Goal: Information Seeking & Learning: Learn about a topic

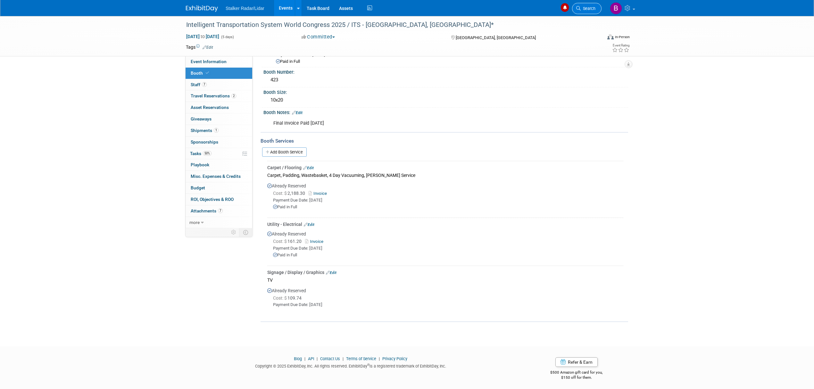
click at [586, 8] on span "Search" at bounding box center [588, 8] width 15 height 5
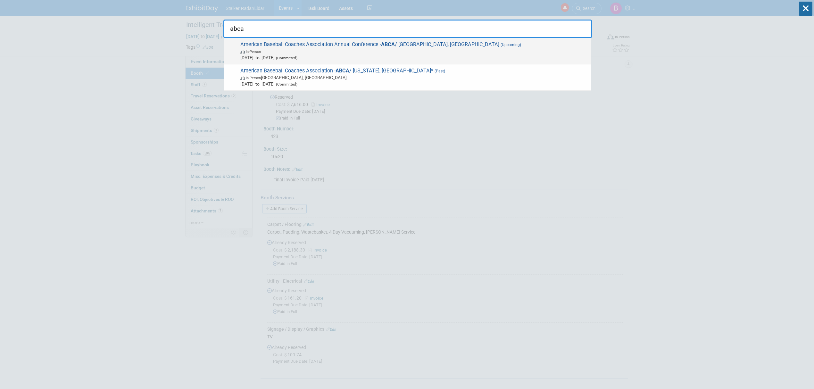
type input "abca"
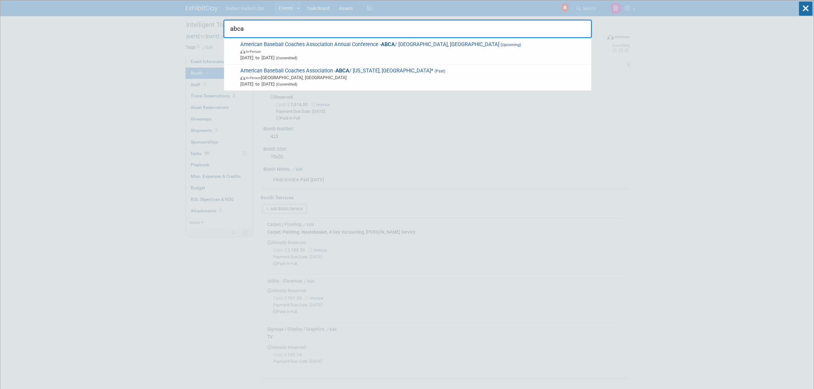
click at [376, 49] on span "In-Person" at bounding box center [414, 51] width 348 height 6
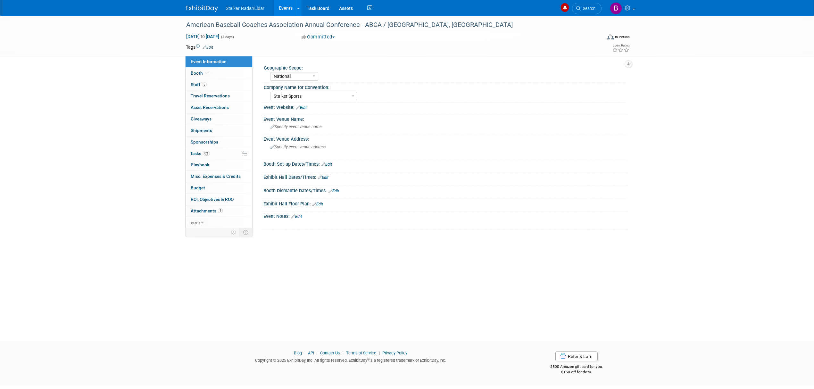
select select "National"
select select "Stalker Sports"
click at [211, 70] on link "Booth" at bounding box center [219, 73] width 67 height 11
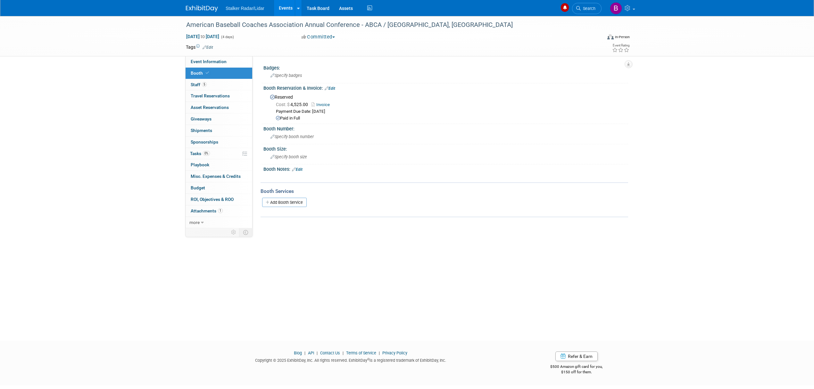
click at [326, 103] on link "Invoice" at bounding box center [321, 104] width 21 height 5
click at [204, 79] on link "5 Staff 5" at bounding box center [219, 84] width 67 height 11
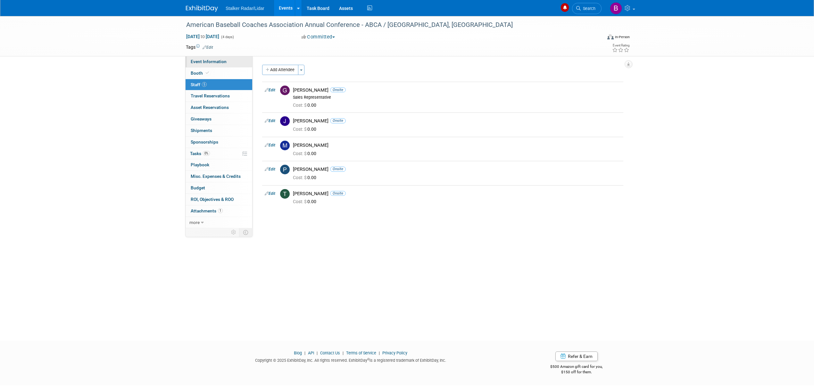
click at [211, 63] on span "Event Information" at bounding box center [209, 61] width 36 height 5
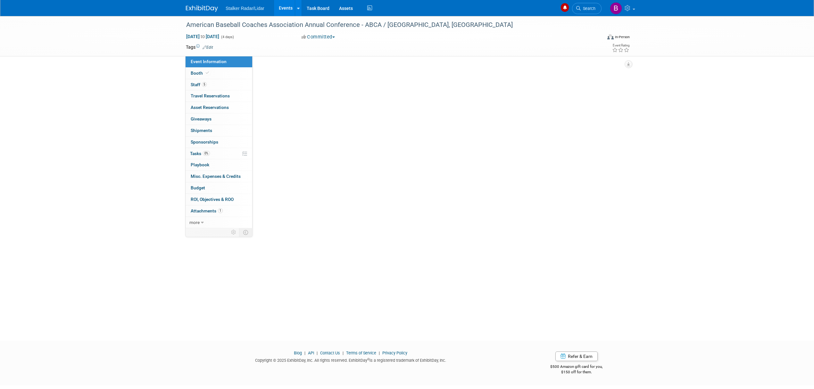
select select "National"
select select "Stalker Sports"
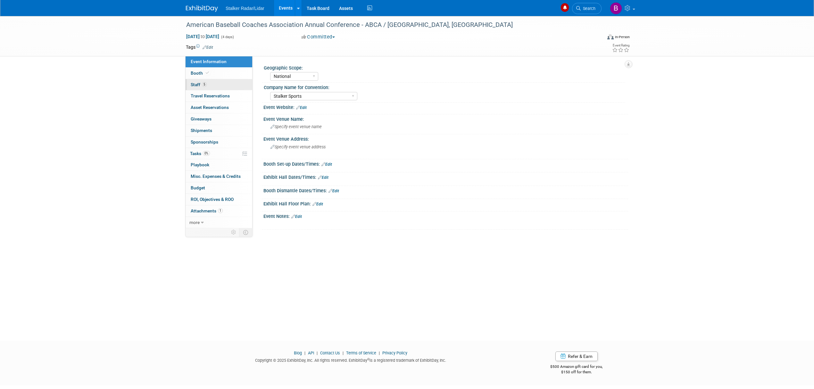
click at [218, 89] on link "5 Staff 5" at bounding box center [219, 84] width 67 height 11
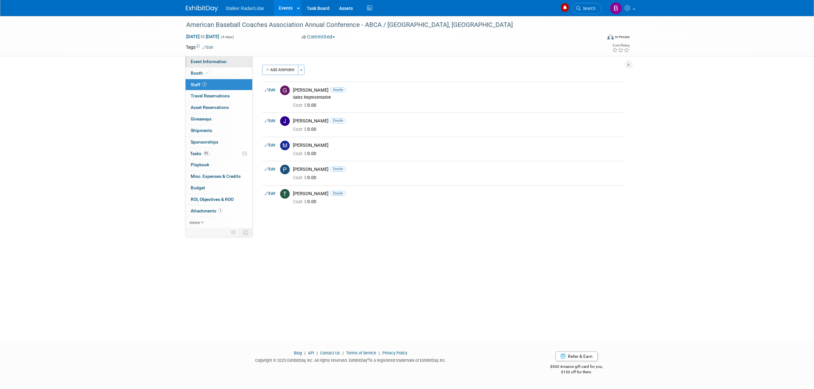
click at [211, 63] on span "Event Information" at bounding box center [209, 61] width 36 height 5
select select "National"
select select "Stalker Sports"
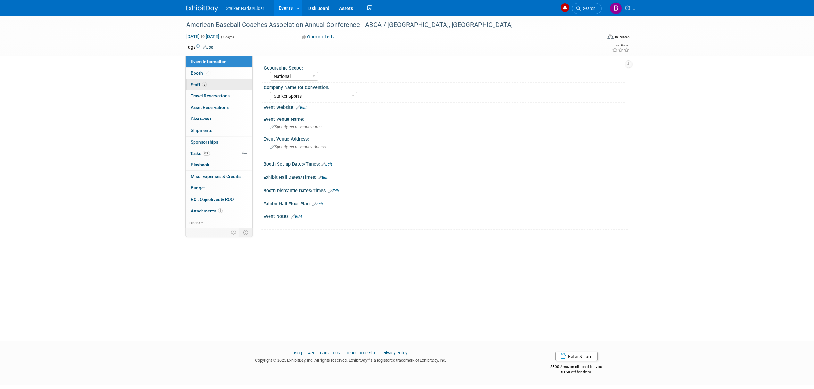
click at [209, 87] on link "5 Staff 5" at bounding box center [219, 84] width 67 height 11
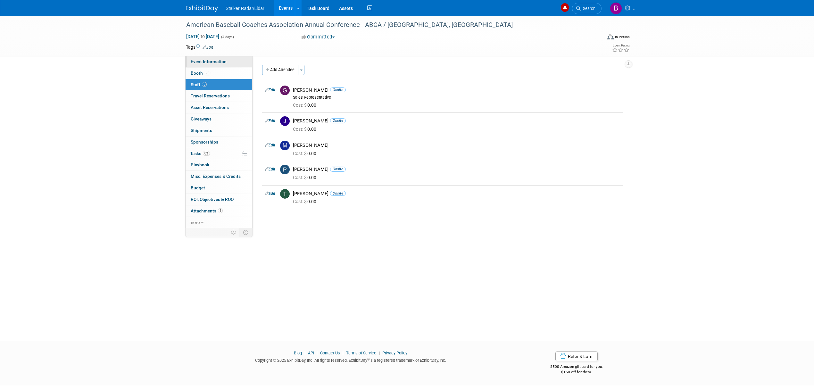
click at [208, 59] on span "Event Information" at bounding box center [209, 61] width 36 height 5
select select "National"
select select "Stalker Sports"
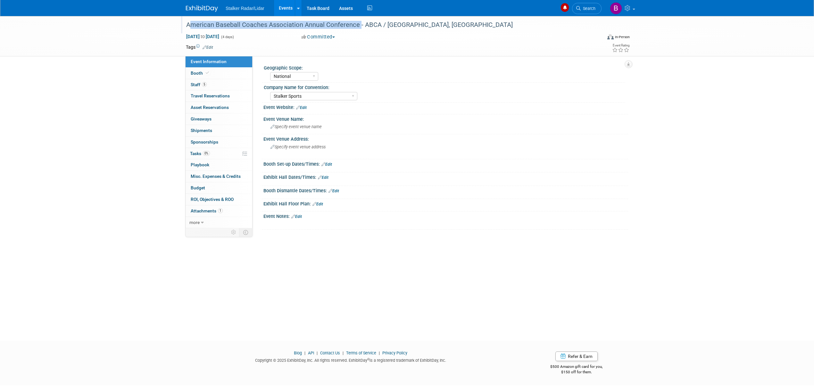
drag, startPoint x: 184, startPoint y: 26, endPoint x: 358, endPoint y: 26, distance: 174.3
click at [358, 26] on div "American Baseball Coaches Association Annual Conference - ABCA / [GEOGRAPHIC_DA…" at bounding box center [388, 25] width 408 height 12
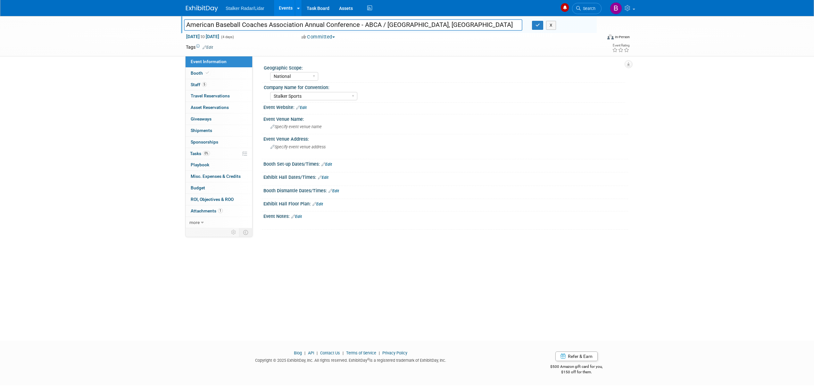
drag, startPoint x: 313, startPoint y: 26, endPoint x: 358, endPoint y: 22, distance: 44.4
click at [358, 22] on input "American Baseball Coaches Association Annual Conference - ABCA / [GEOGRAPHIC_DA…" at bounding box center [353, 24] width 338 height 11
drag, startPoint x: 359, startPoint y: 25, endPoint x: 161, endPoint y: 22, distance: 198.4
click at [161, 22] on div "American Baseball Coaches Association Annual Conference - ABCA / Columbus, OH A…" at bounding box center [407, 36] width 814 height 40
click at [538, 29] on button "button" at bounding box center [538, 25] width 12 height 9
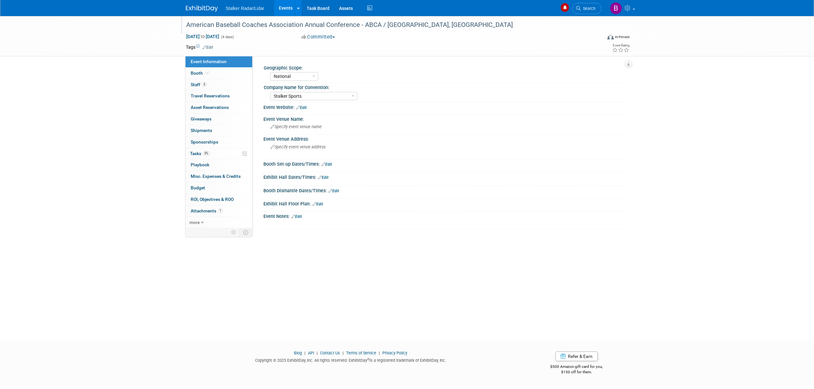
click at [282, 7] on link "Events" at bounding box center [285, 8] width 23 height 16
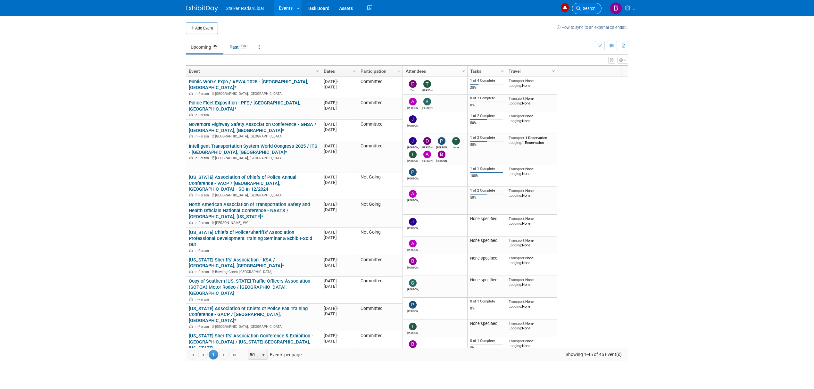
click at [589, 10] on span "Search" at bounding box center [588, 8] width 15 height 5
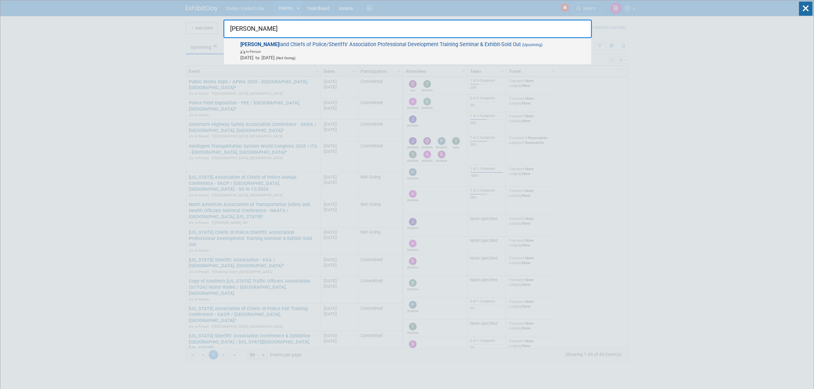
type input "mary"
click at [429, 49] on span "In-Person" at bounding box center [414, 51] width 348 height 6
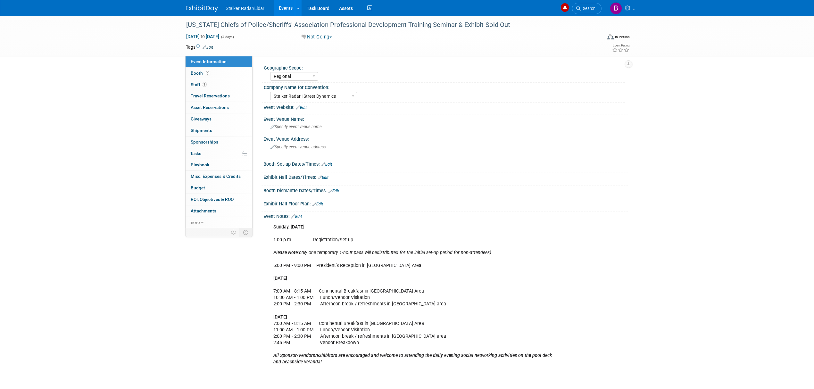
select select "Regional"
select select "Stalker Radar | Street Dynamics"
click at [209, 74] on span at bounding box center [207, 72] width 6 height 5
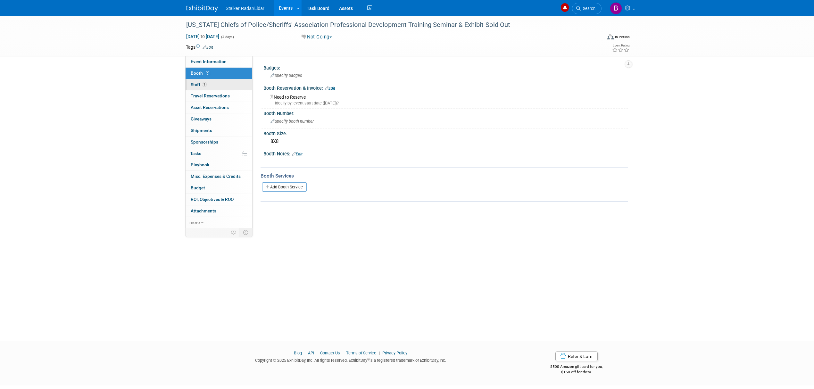
click at [218, 86] on link "1 Staff 1" at bounding box center [219, 84] width 67 height 11
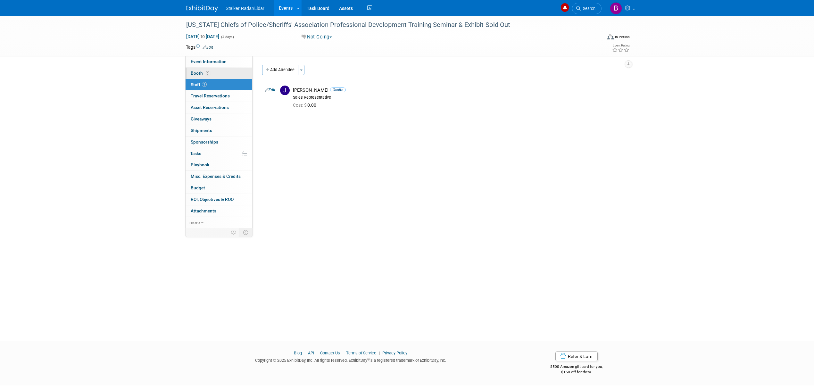
click at [214, 75] on link "Booth" at bounding box center [219, 73] width 67 height 11
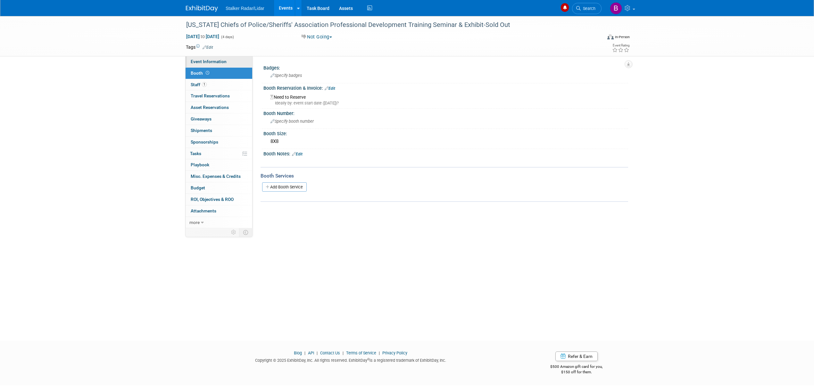
click at [205, 63] on span "Event Information" at bounding box center [209, 61] width 36 height 5
select select "Regional"
select select "Stalker Radar | Street Dynamics"
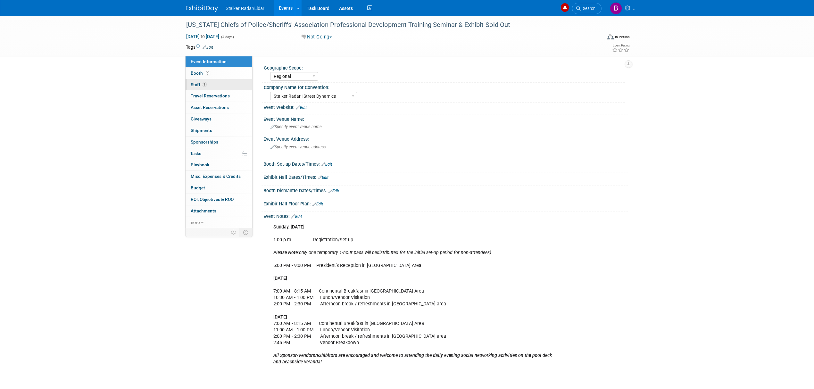
click at [195, 88] on link "1 Staff 1" at bounding box center [219, 84] width 67 height 11
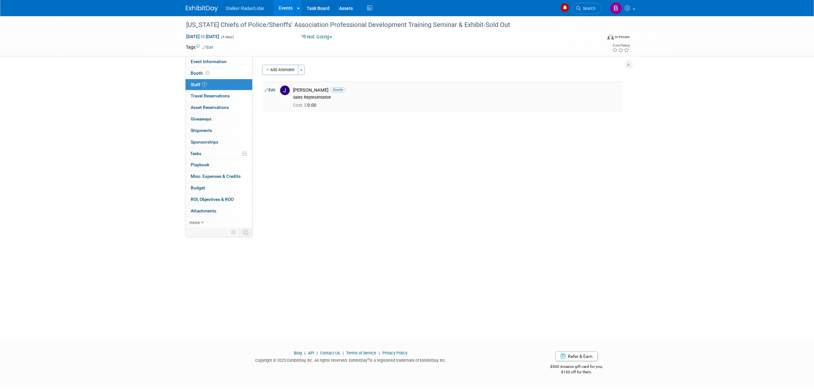
click at [295, 93] on div "Jacob Boyle Onsite" at bounding box center [457, 90] width 328 height 6
click at [273, 90] on link "Edit" at bounding box center [270, 90] width 11 height 4
select select "1719fad4-a806-48b1-b822-12e2f7df8f4b"
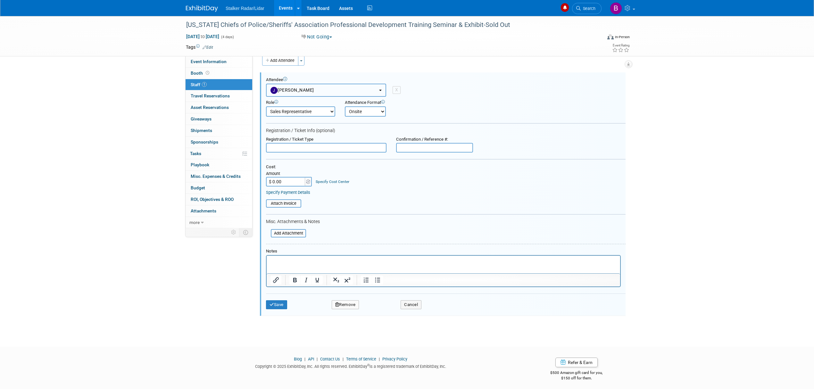
click at [355, 89] on button "Jacob Boyle" at bounding box center [326, 90] width 120 height 13
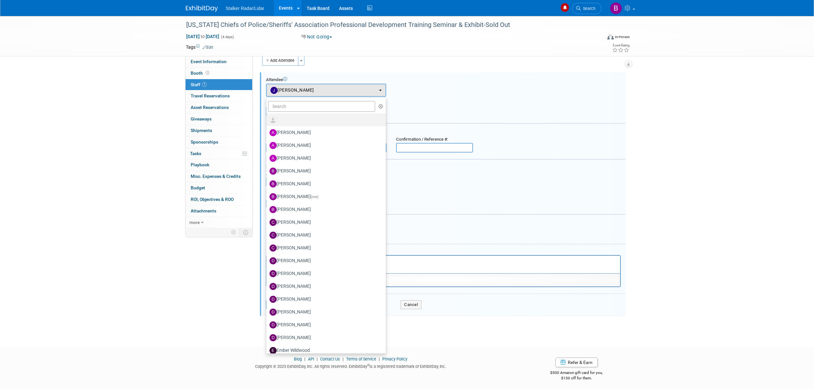
click at [281, 117] on label at bounding box center [324, 120] width 110 height 10
click at [267, 117] on input "radio" at bounding box center [265, 119] width 4 height 4
select select
select select "1"
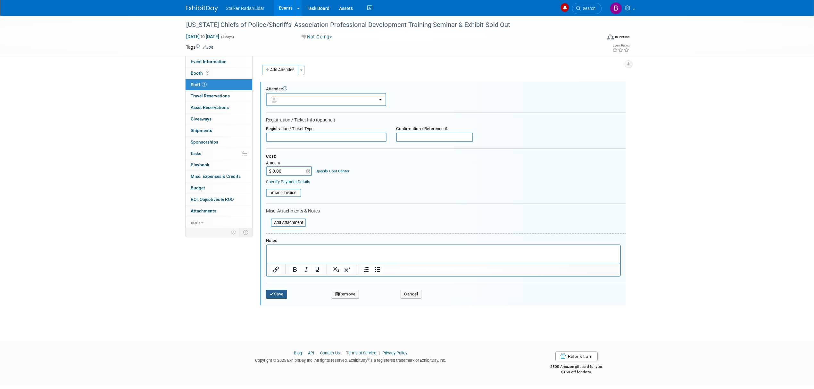
click at [274, 292] on button "Save" at bounding box center [276, 294] width 21 height 9
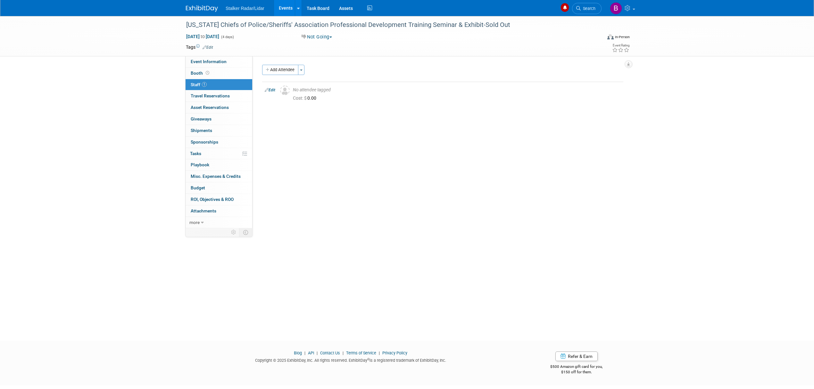
click at [287, 10] on link "Events" at bounding box center [285, 8] width 23 height 16
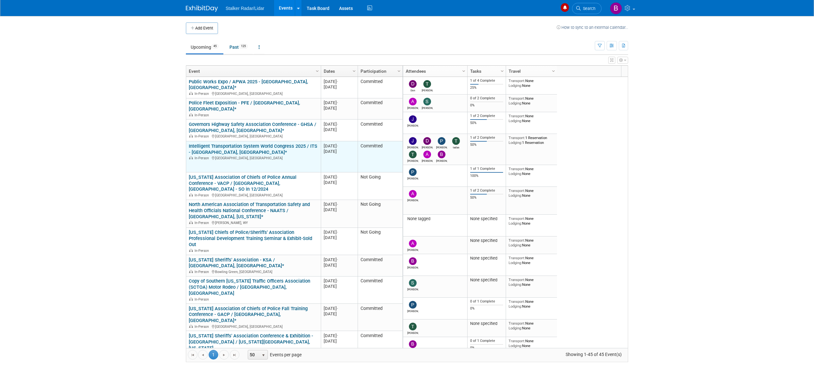
click at [218, 145] on div "Intelligent Transportation System World Congress 2025 / ITS - [GEOGRAPHIC_DATA]…" at bounding box center [253, 151] width 129 height 17
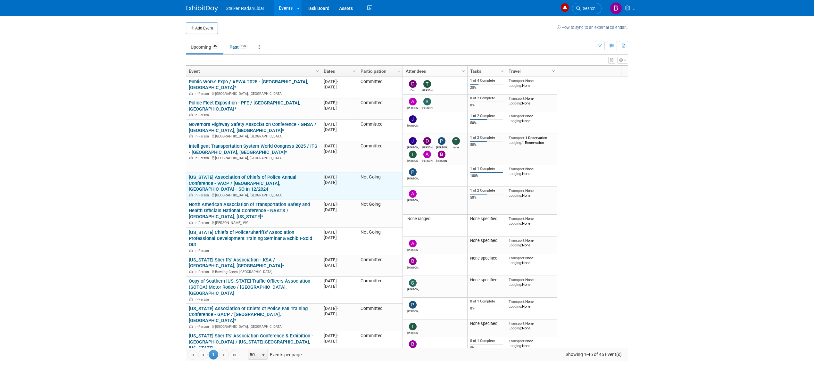
click at [238, 175] on link "[US_STATE] Association of Chiefs of Police Annual Conference - VACP / [GEOGRAPH…" at bounding box center [243, 183] width 108 height 18
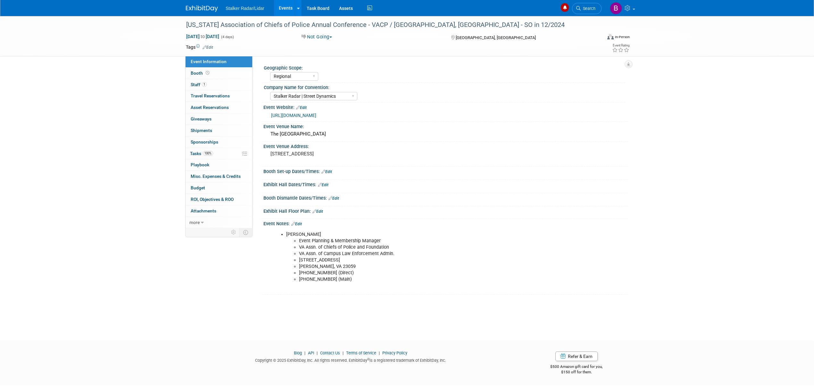
select select "Regional"
select select "Stalker Radar | Street Dynamics"
click at [195, 72] on span "Booth" at bounding box center [201, 72] width 20 height 5
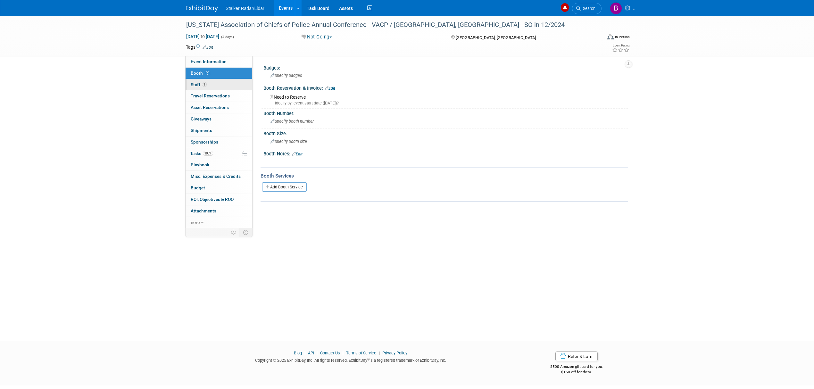
click at [202, 82] on span "Staff 1" at bounding box center [199, 84] width 16 height 5
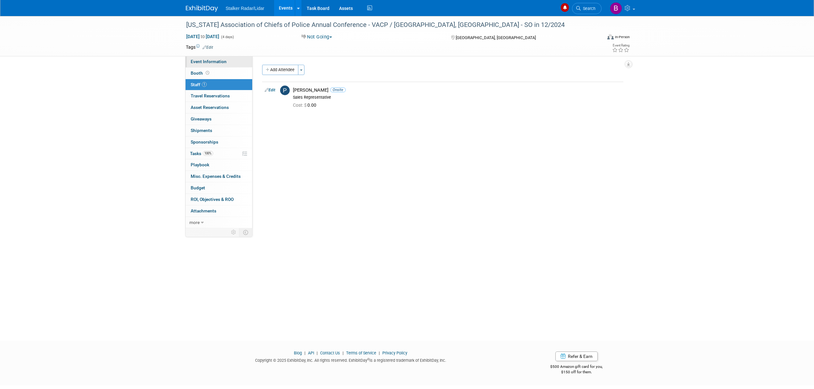
click at [205, 65] on link "Event Information" at bounding box center [219, 61] width 67 height 11
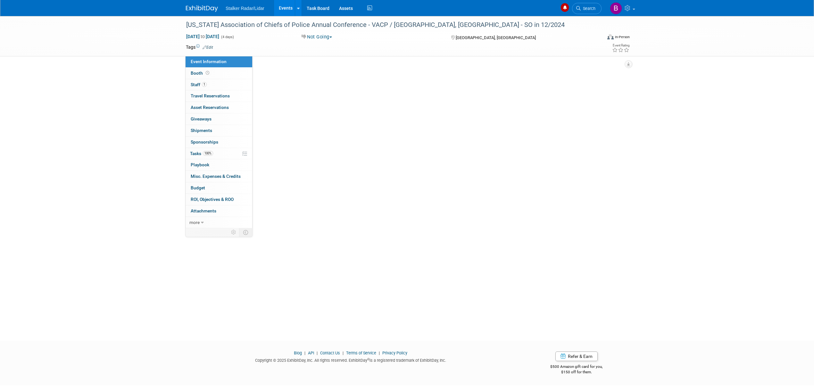
select select "Regional"
select select "Stalker Radar | Street Dynamics"
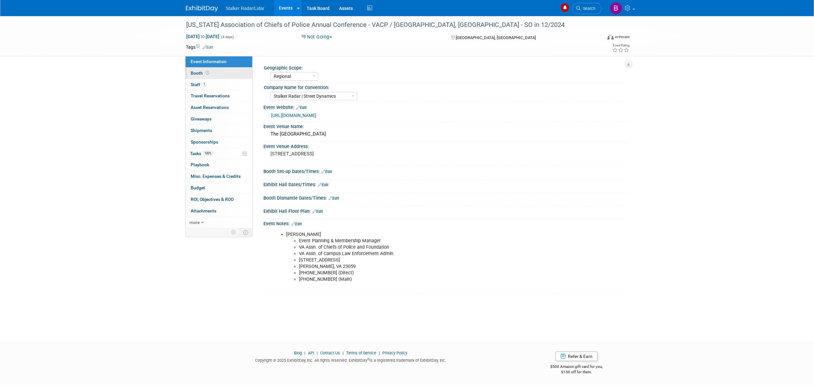
click at [205, 71] on span at bounding box center [207, 72] width 6 height 5
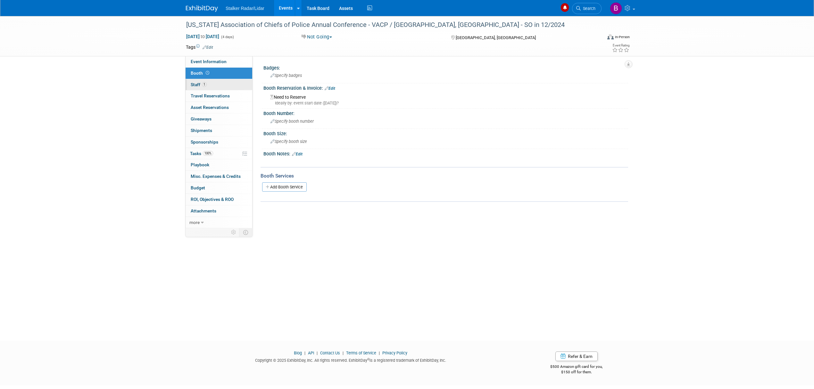
click at [211, 87] on link "1 Staff 1" at bounding box center [219, 84] width 67 height 11
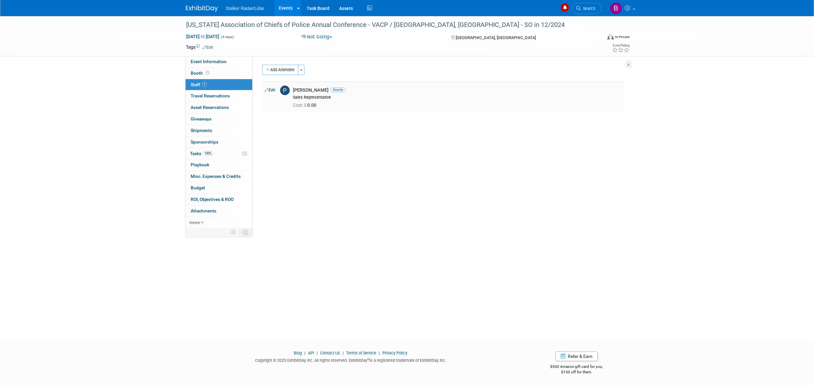
click at [272, 90] on link "Edit" at bounding box center [270, 90] width 11 height 4
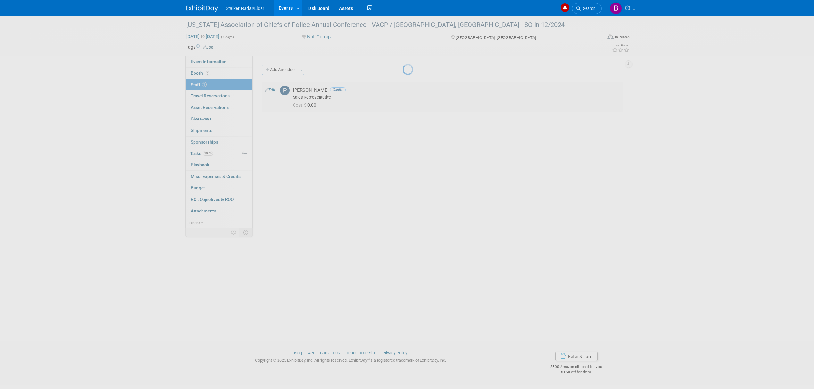
select select "2c5631f7-577b-4c49-9948-5481c941a0a5"
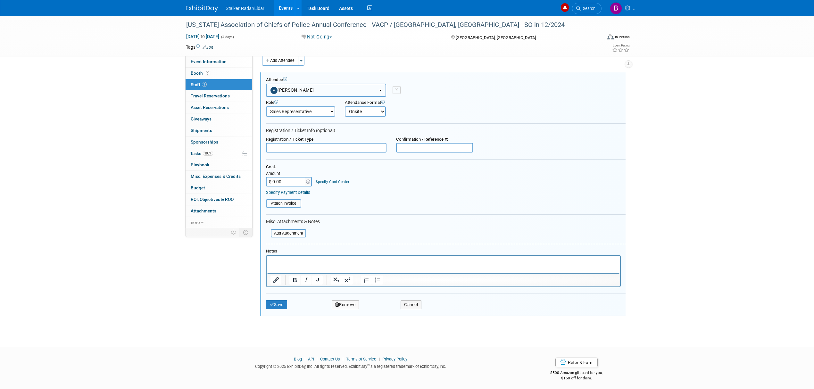
click at [317, 94] on button "[PERSON_NAME]" at bounding box center [326, 90] width 120 height 13
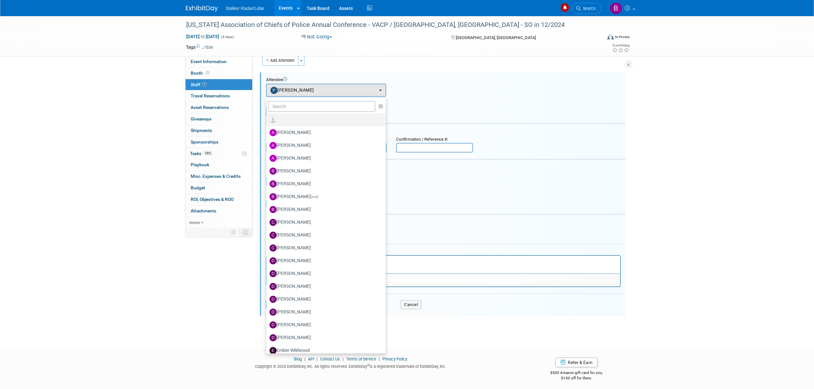
click at [278, 120] on label at bounding box center [324, 120] width 110 height 10
click at [267, 120] on input "radio" at bounding box center [265, 119] width 4 height 4
select select
select select "1"
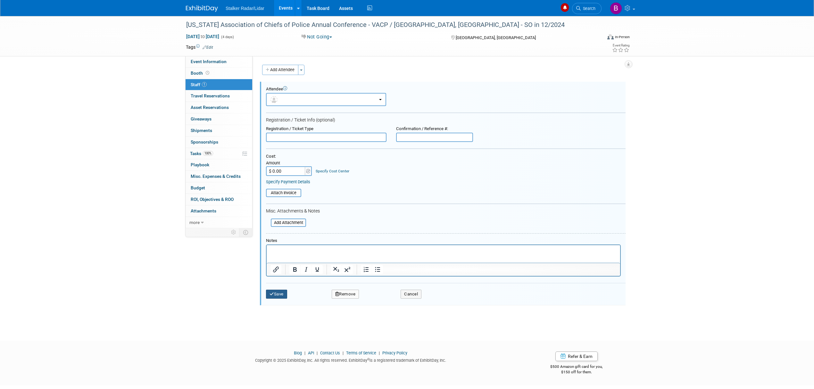
click at [276, 291] on button "Save" at bounding box center [276, 294] width 21 height 9
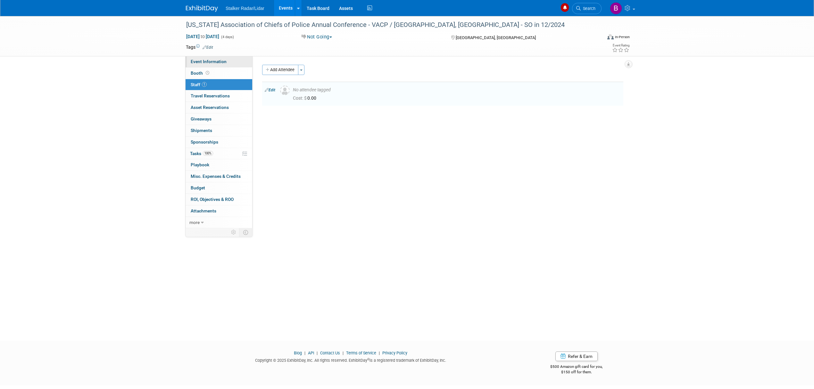
click at [201, 62] on span "Event Information" at bounding box center [209, 61] width 36 height 5
select select "Regional"
select select "Stalker Radar | Street Dynamics"
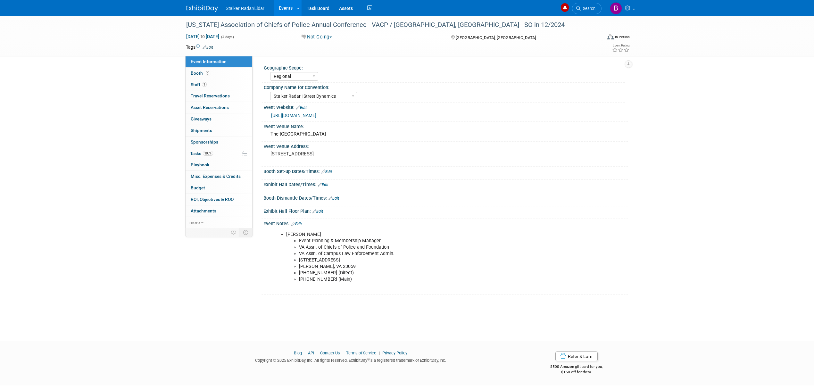
click at [283, 8] on link "Events" at bounding box center [285, 8] width 23 height 16
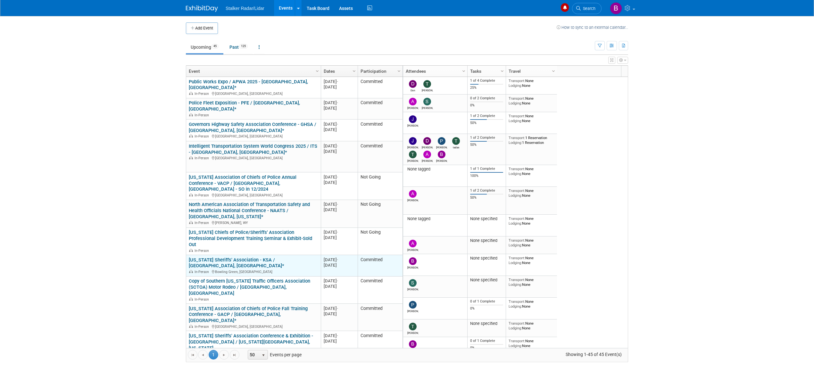
click at [255, 257] on link "[US_STATE] Sheriffs' Association - KSA / [GEOGRAPHIC_DATA], [GEOGRAPHIC_DATA]*" at bounding box center [236, 263] width 95 height 12
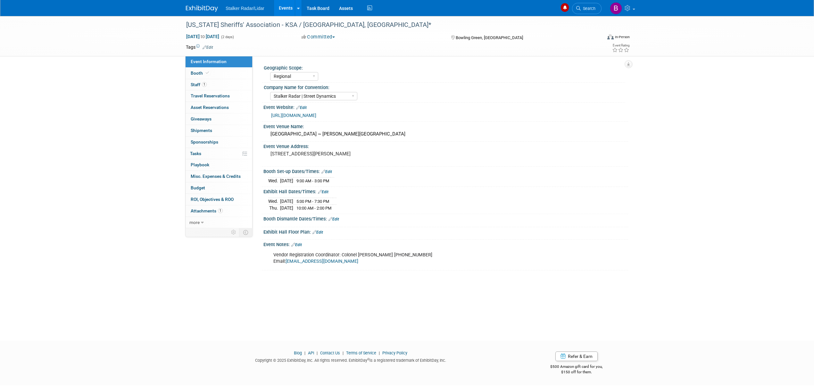
select select "Regional"
select select "Stalker Radar | Street Dynamics"
click at [311, 117] on link "[URL][DOMAIN_NAME]" at bounding box center [293, 115] width 45 height 5
click at [190, 72] on link "Booth" at bounding box center [219, 73] width 67 height 11
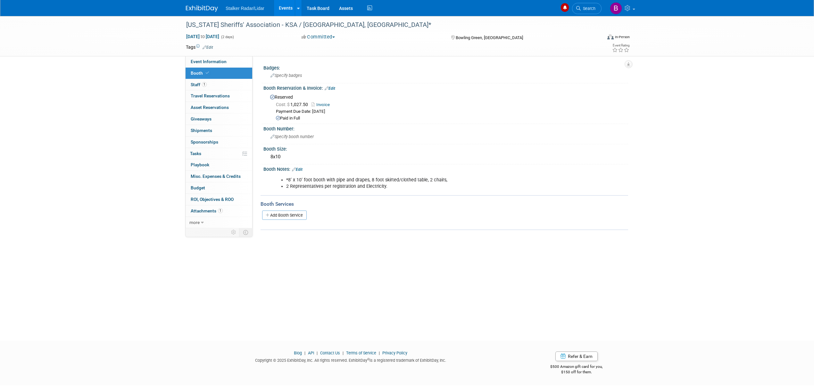
click at [279, 8] on link "Events" at bounding box center [285, 8] width 23 height 16
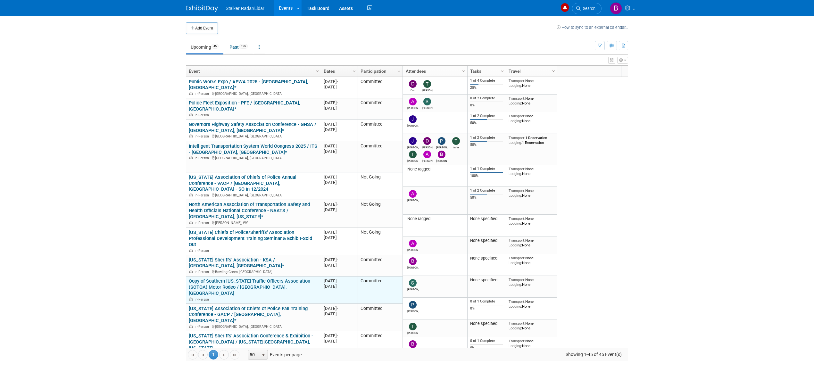
click at [248, 278] on link "Copy of Southern [US_STATE] Traffic Officers Association (SCTOA) Motor Rodeo / …" at bounding box center [249, 287] width 121 height 18
click at [273, 296] on div "In-Person" at bounding box center [253, 298] width 129 height 5
click at [273, 278] on link "Copy of Southern [US_STATE] Traffic Officers Association (SCTOA) Motor Rodeo / …" at bounding box center [249, 287] width 121 height 18
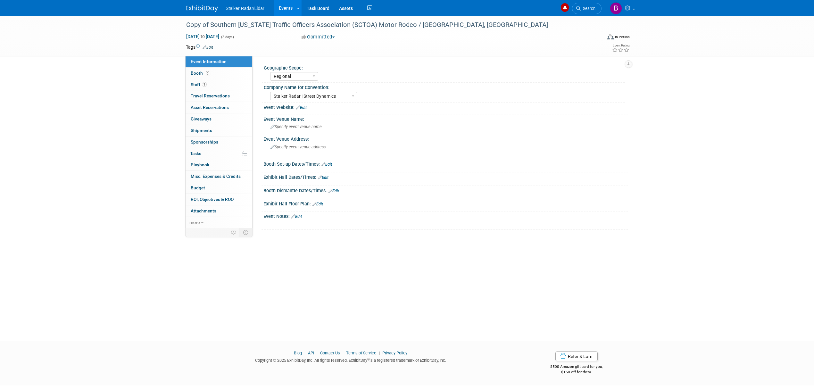
select select "Regional"
select select "Stalker Radar | Street Dynamics"
click at [206, 70] on link "Booth" at bounding box center [219, 73] width 67 height 11
select select "Regional"
select select "Stalker Radar | Street Dynamics"
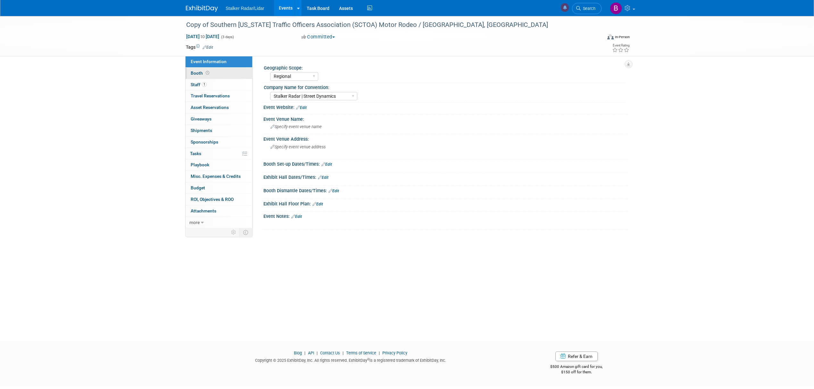
click at [210, 68] on link "Booth" at bounding box center [219, 73] width 67 height 11
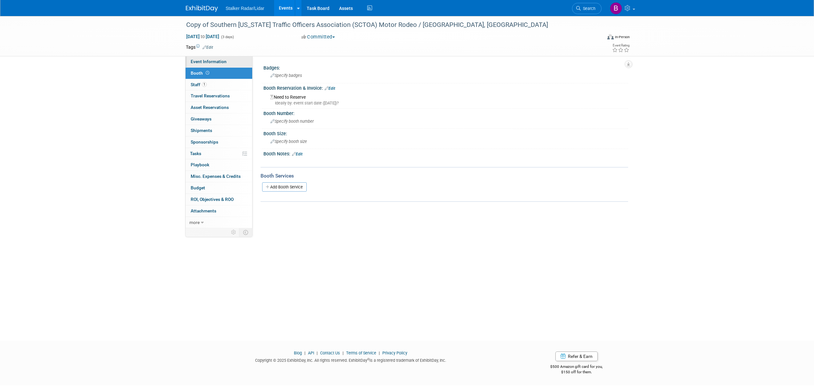
click at [206, 63] on span "Event Information" at bounding box center [209, 61] width 36 height 5
select select "Regional"
select select "Stalker Radar | Street Dynamics"
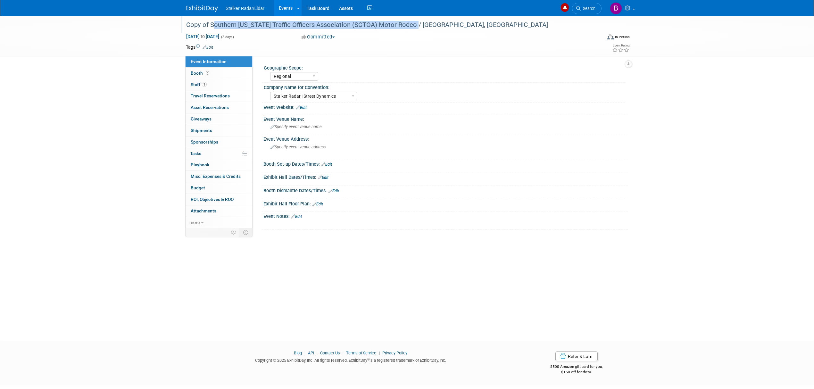
drag, startPoint x: 210, startPoint y: 24, endPoint x: 409, endPoint y: 25, distance: 199.3
click at [409, 25] on div "Copy of Southern [US_STATE] Traffic Officers Association (SCTOA) Motor Rodeo / …" at bounding box center [388, 25] width 408 height 12
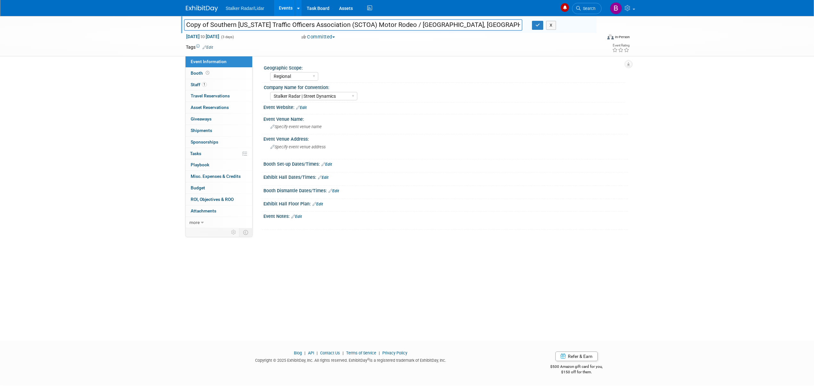
drag, startPoint x: 210, startPoint y: 24, endPoint x: 411, endPoint y: 28, distance: 201.9
click at [411, 28] on input "Copy of Southern [US_STATE] Traffic Officers Association (SCTOA) Motor Rodeo / …" at bounding box center [353, 24] width 338 height 11
click at [206, 74] on icon at bounding box center [208, 73] width 4 height 4
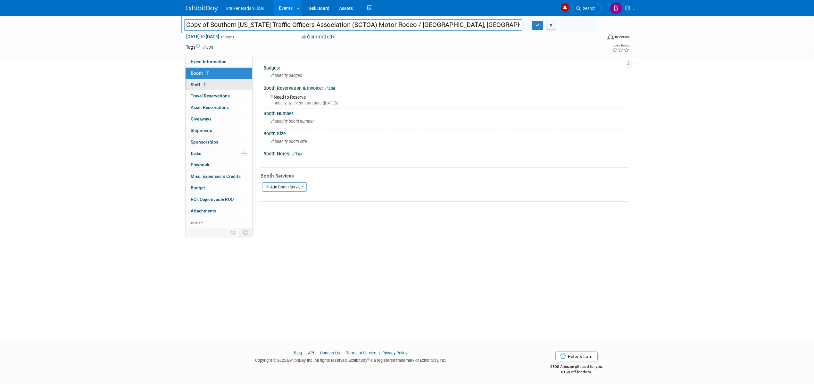
click at [206, 86] on span "1" at bounding box center [204, 84] width 5 height 5
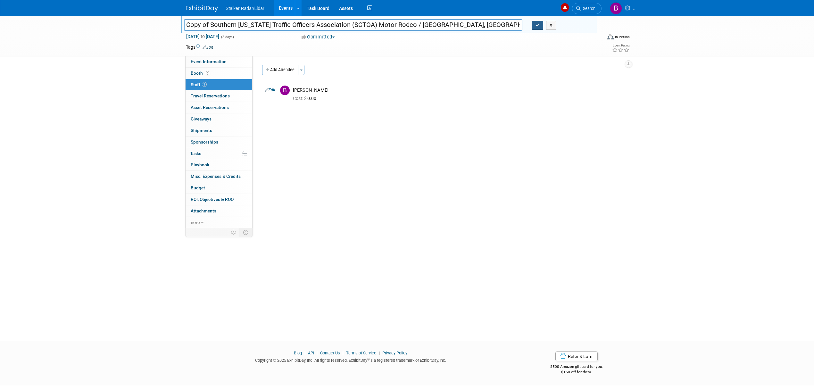
click at [538, 23] on icon "button" at bounding box center [537, 25] width 4 height 4
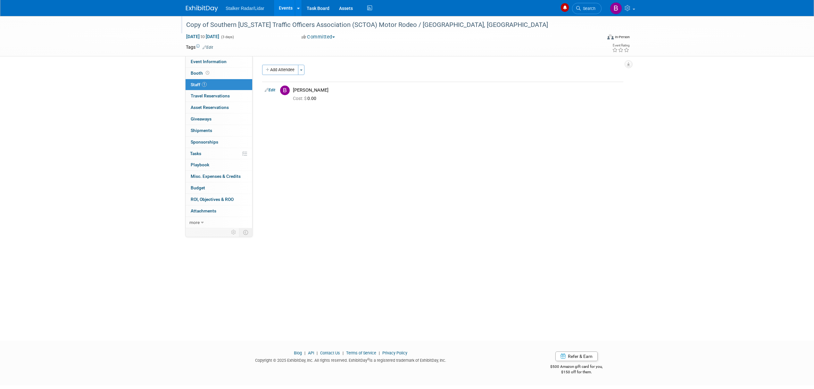
click at [287, 8] on link "Events" at bounding box center [285, 8] width 23 height 16
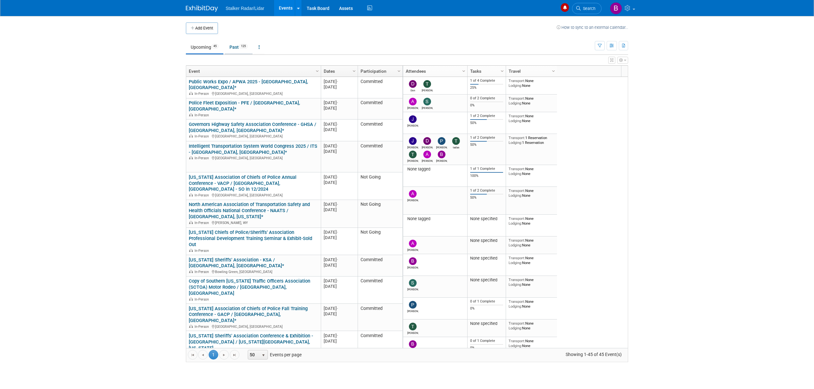
click at [234, 45] on link "Past 125" at bounding box center [239, 47] width 28 height 12
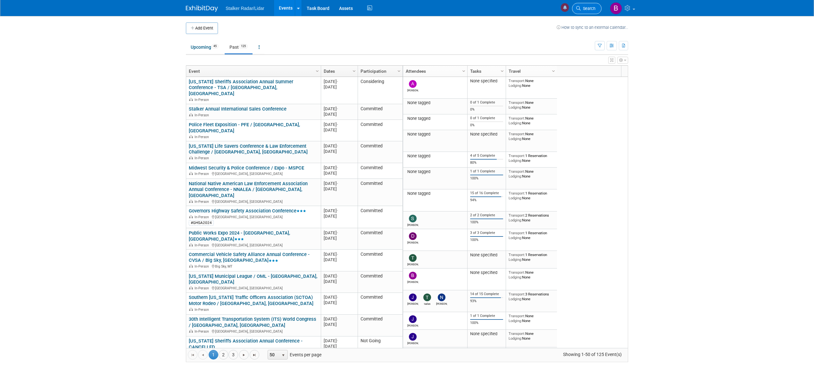
click at [585, 10] on span "Search" at bounding box center [588, 8] width 15 height 5
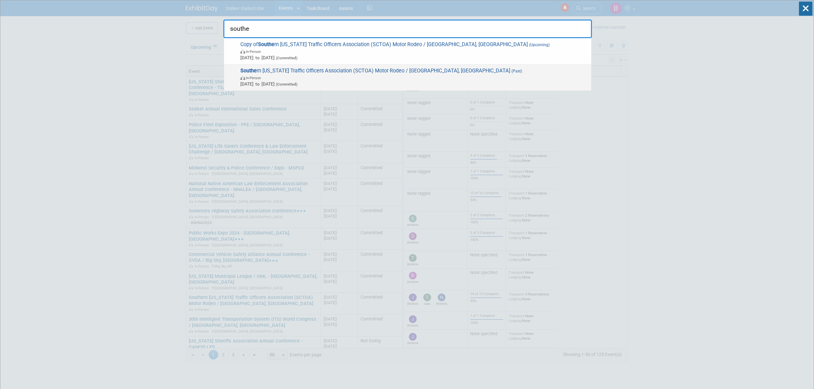
type input "southe"
click at [326, 77] on span "In-Person" at bounding box center [414, 77] width 348 height 6
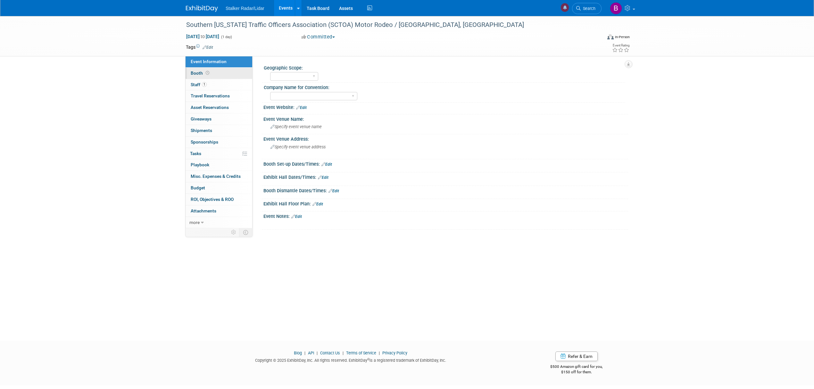
click at [206, 73] on icon at bounding box center [208, 73] width 4 height 4
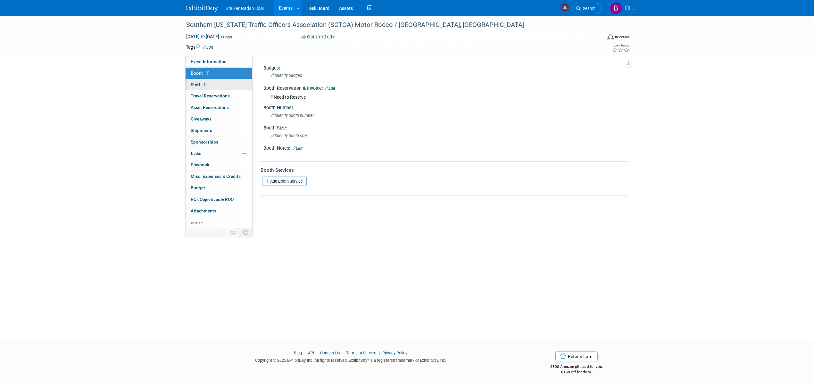
click at [210, 85] on link "1 Staff 1" at bounding box center [219, 84] width 67 height 11
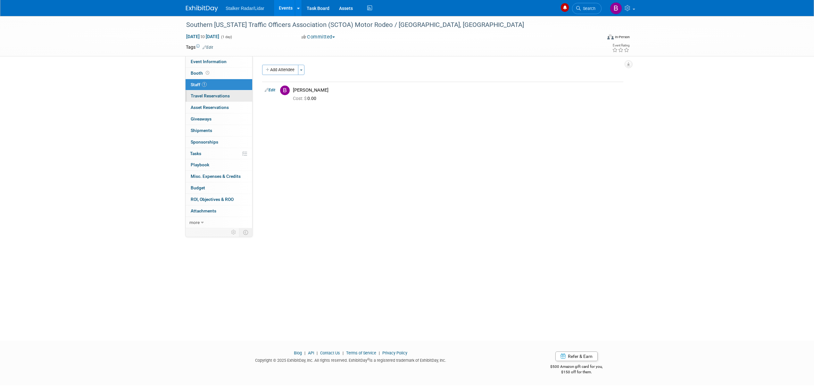
click at [208, 101] on link "0 Travel Reservations 0" at bounding box center [219, 95] width 67 height 11
click at [209, 103] on link "0 Asset Reservations 0" at bounding box center [219, 107] width 67 height 11
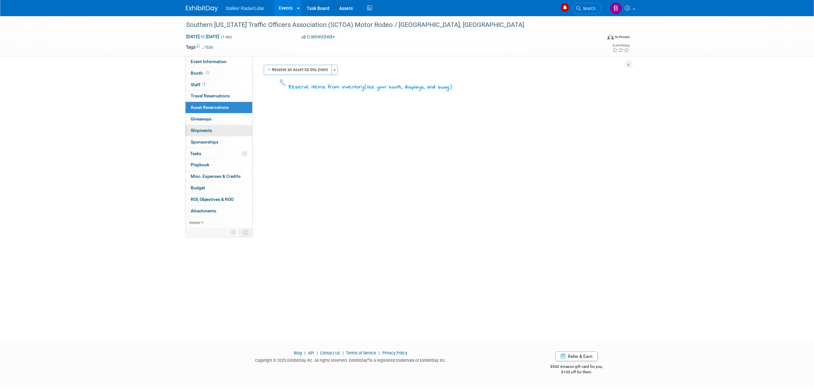
click at [210, 128] on link "0 Shipments 0" at bounding box center [219, 130] width 67 height 11
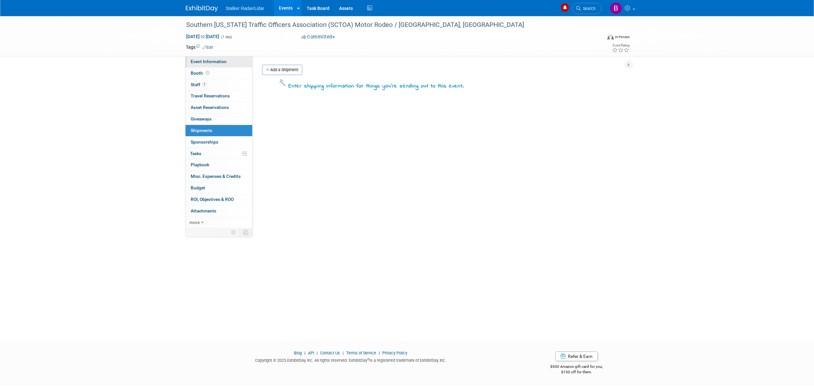
click at [205, 60] on span "Event Information" at bounding box center [209, 61] width 36 height 5
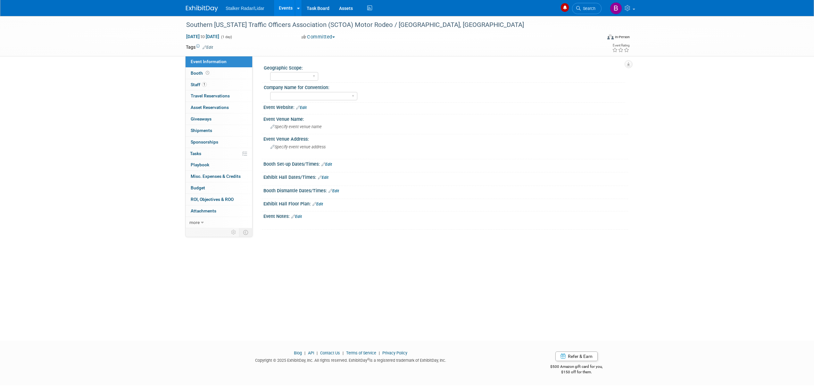
click at [285, 10] on link "Events" at bounding box center [285, 8] width 23 height 16
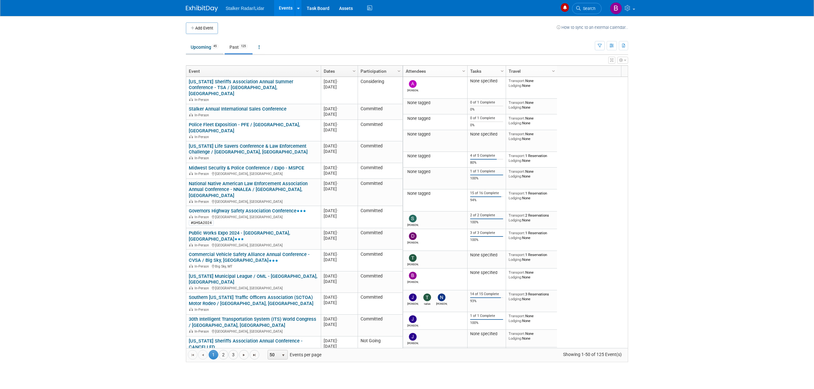
click at [195, 45] on link "Upcoming 45" at bounding box center [204, 47] width 37 height 12
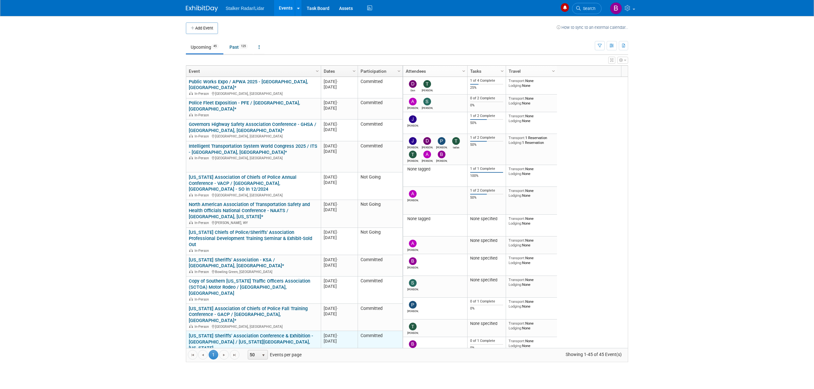
click at [228, 333] on link "[US_STATE] Sheriffs' Association Conference & Exhibition - [GEOGRAPHIC_DATA] / …" at bounding box center [251, 342] width 124 height 18
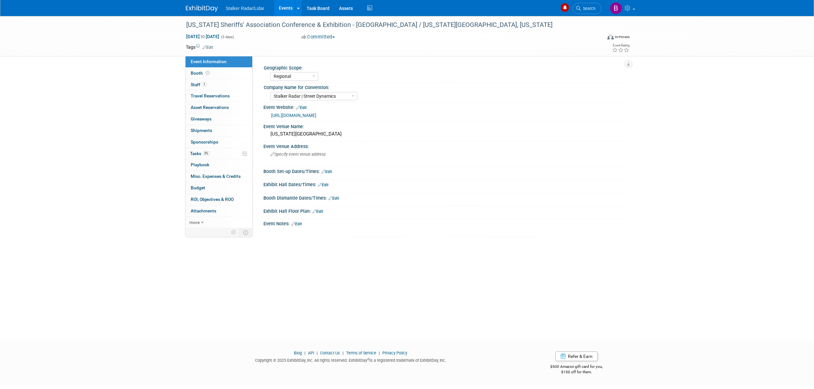
select select "Regional"
select select "Stalker Radar | Street Dynamics"
click at [220, 84] on link "1 Staff 1" at bounding box center [219, 84] width 67 height 11
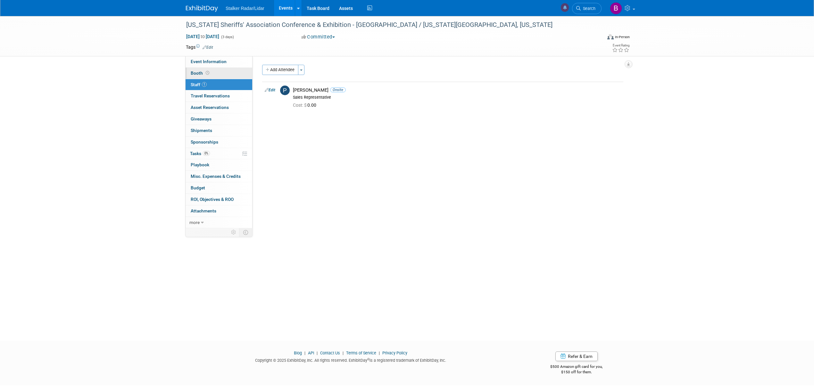
click at [219, 75] on link "Booth" at bounding box center [219, 73] width 67 height 11
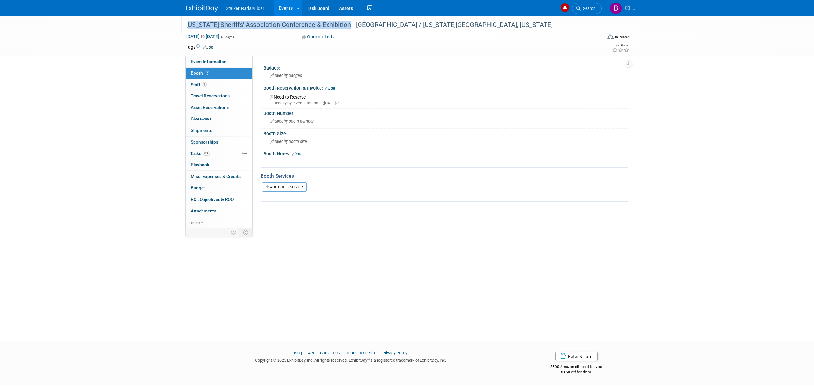
drag, startPoint x: 340, startPoint y: 22, endPoint x: 186, endPoint y: 24, distance: 153.2
click at [186, 24] on div "[US_STATE] Sheriffs' Association Conference & Exhibition - [GEOGRAPHIC_DATA] / …" at bounding box center [388, 25] width 408 height 12
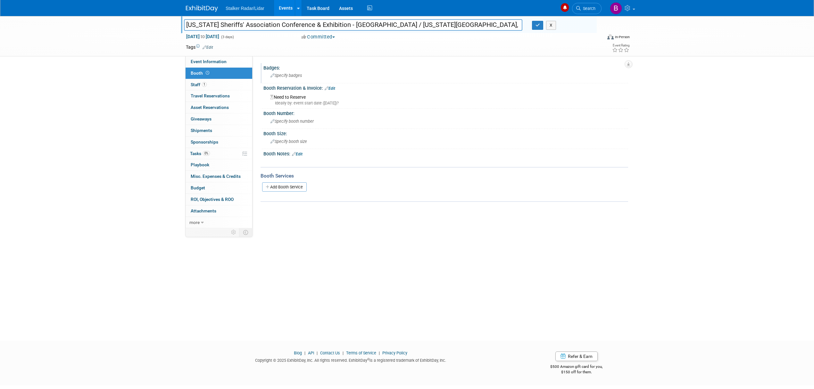
drag, startPoint x: 186, startPoint y: 24, endPoint x: 399, endPoint y: 79, distance: 219.2
click at [399, 79] on div "Specify badges" at bounding box center [445, 75] width 355 height 10
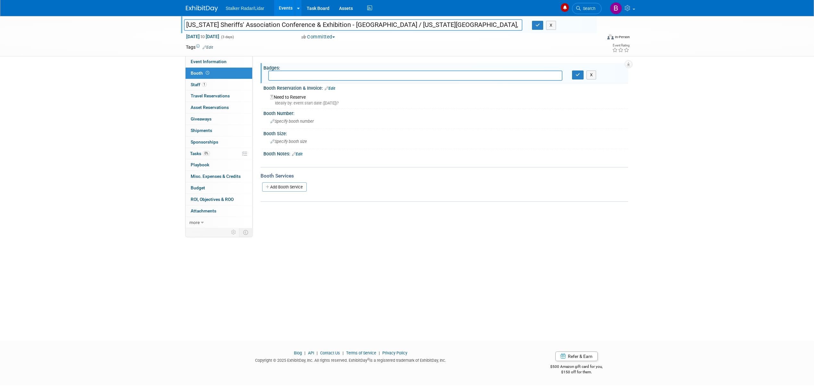
drag, startPoint x: 340, startPoint y: 24, endPoint x: 169, endPoint y: 22, distance: 171.4
click at [169, 22] on div "Virginia Sheriffs' Association Conference & Exhibition - VSA / Virginia Beach, …" at bounding box center [407, 36] width 814 height 40
